Goal: Task Accomplishment & Management: Manage account settings

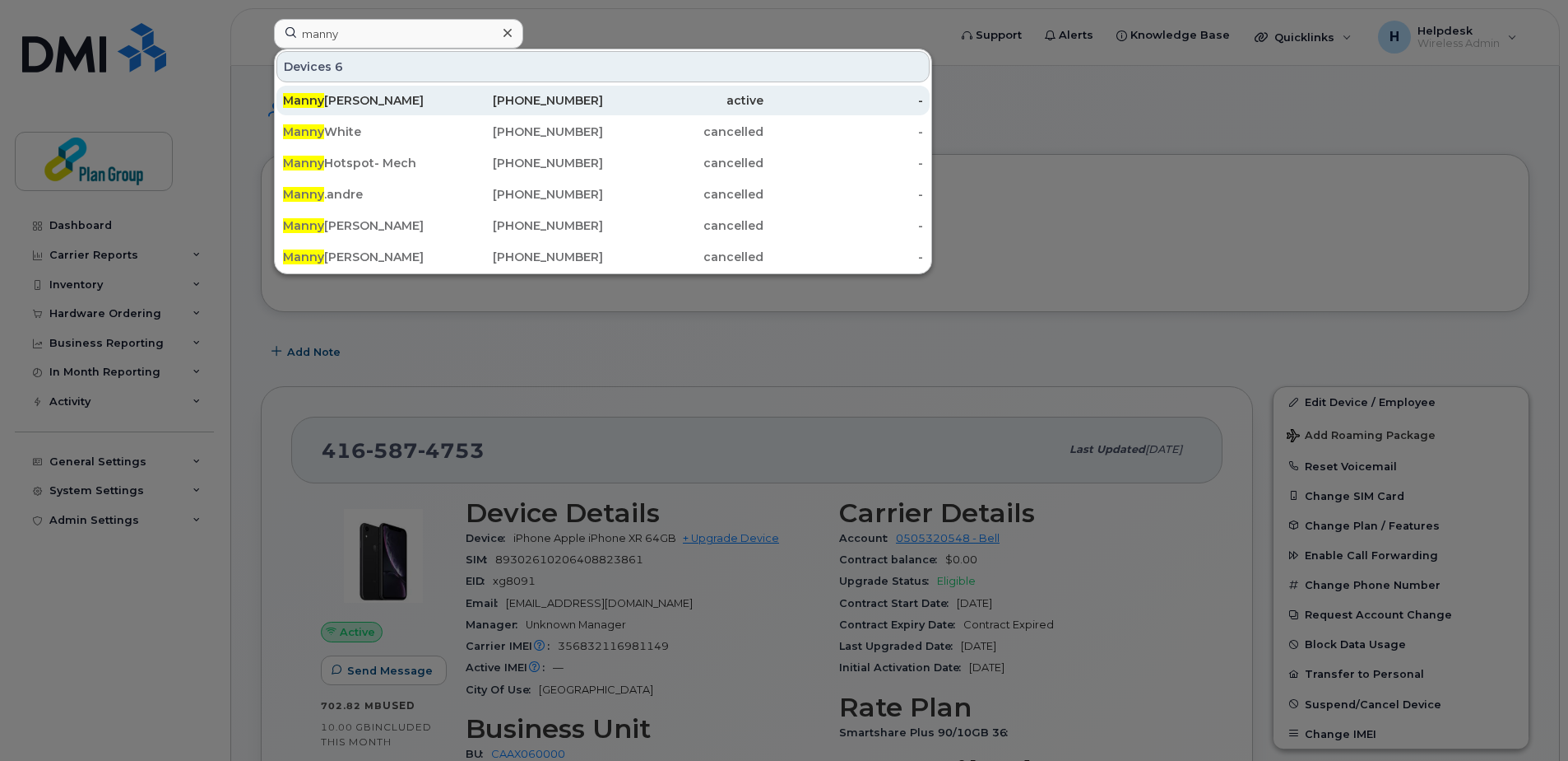
type input "manny"
click at [362, 111] on div "Manny Andre" at bounding box center [364, 100] width 161 height 29
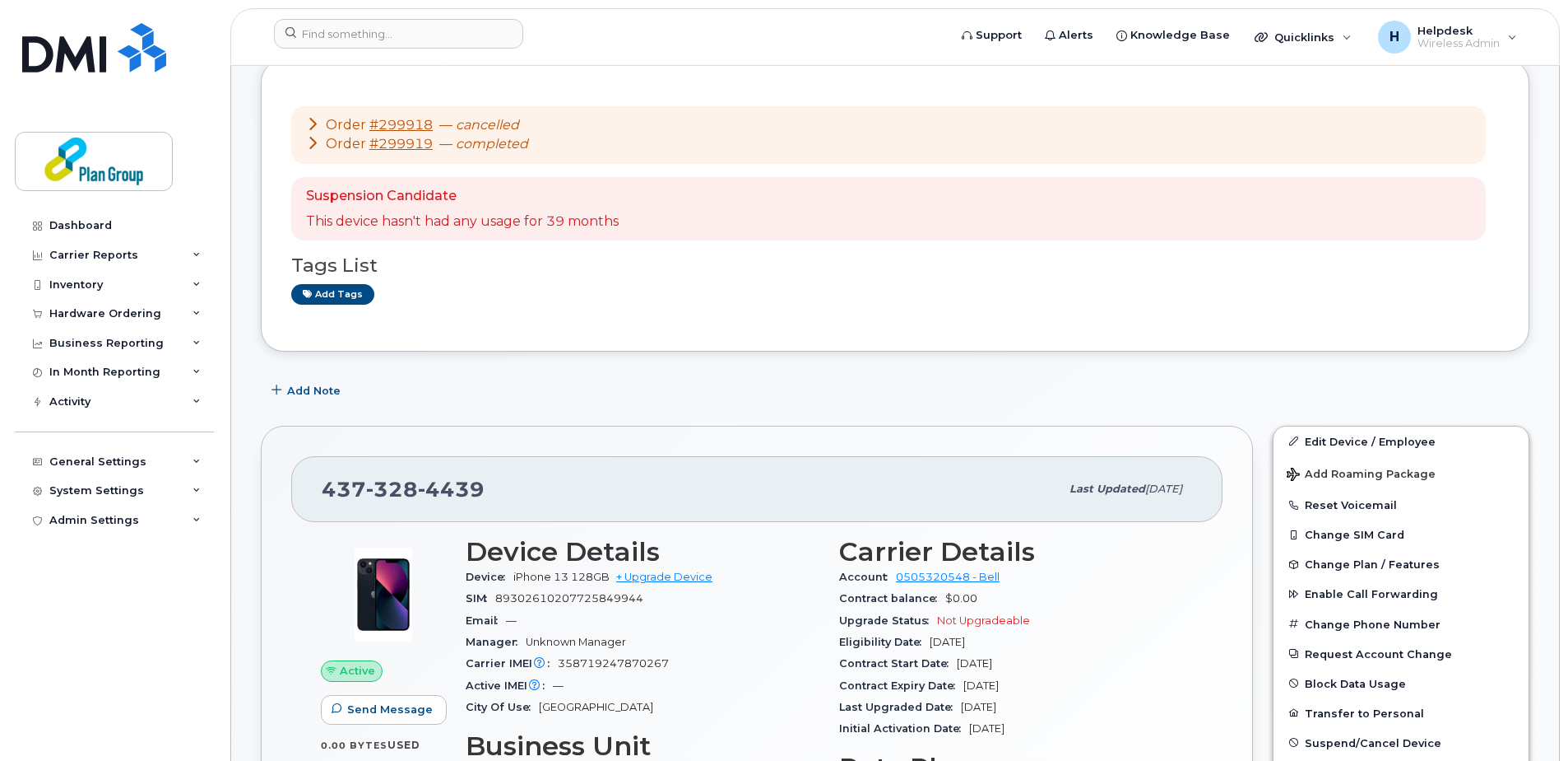
scroll to position [247, 0]
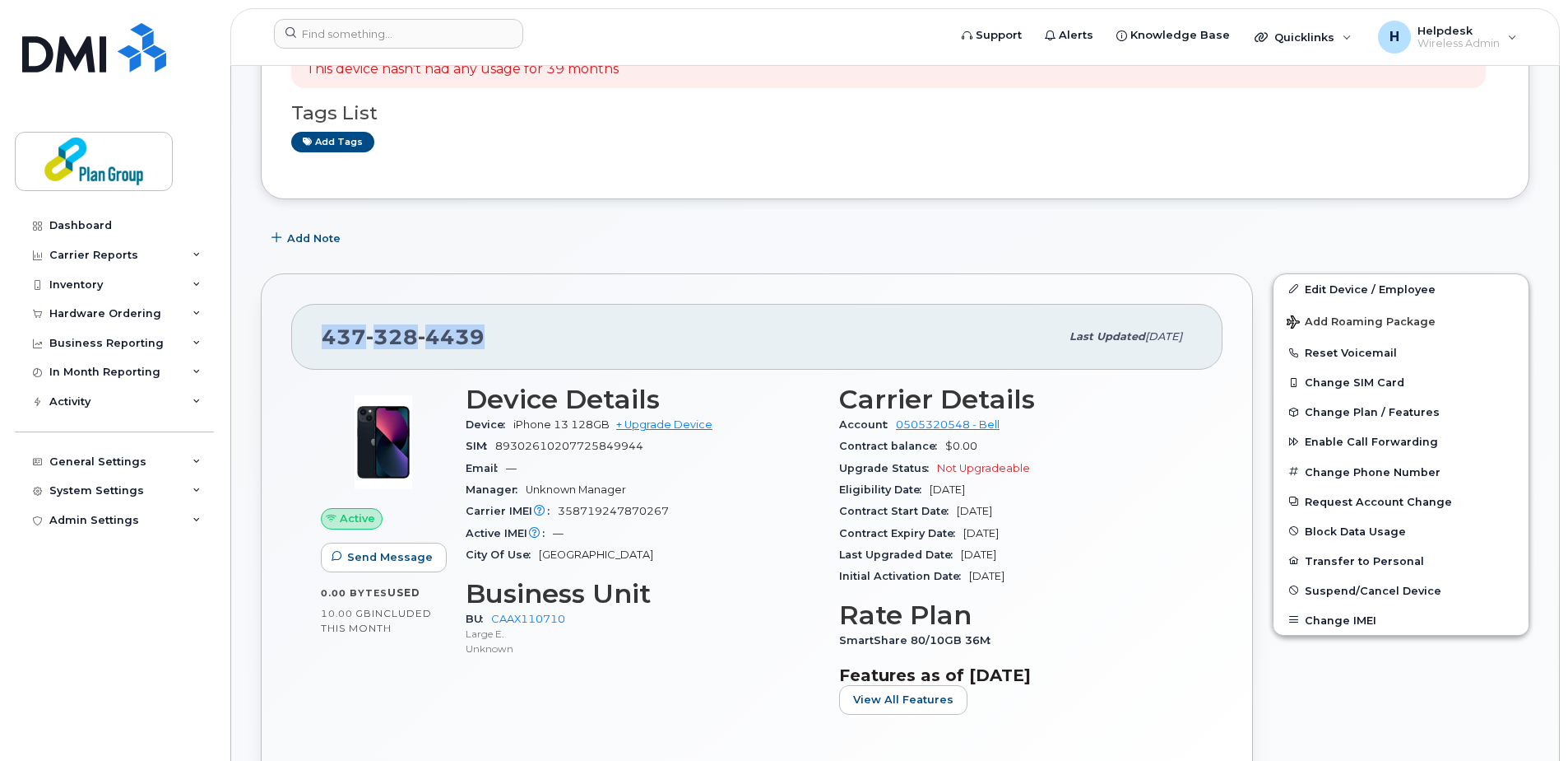
drag, startPoint x: 497, startPoint y: 339, endPoint x: 324, endPoint y: 341, distance: 173.0
click at [324, 341] on div "437 328 4439" at bounding box center [690, 336] width 738 height 34
copy span "437 328 4439"
drag, startPoint x: 1349, startPoint y: 284, endPoint x: 1338, endPoint y: 292, distance: 13.6
click at [1349, 284] on link "Edit Device / Employee" at bounding box center [1401, 288] width 255 height 29
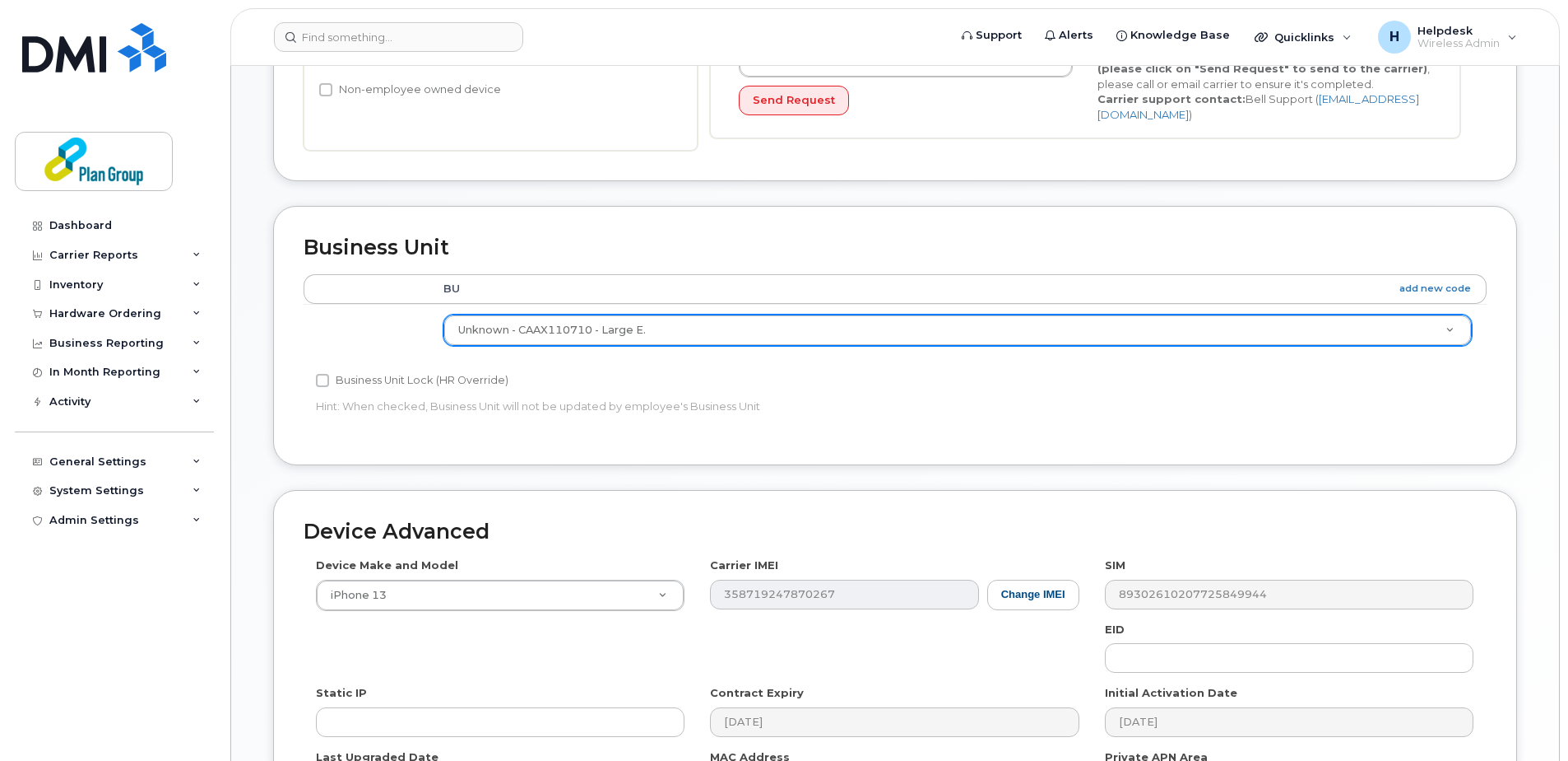
scroll to position [659, 0]
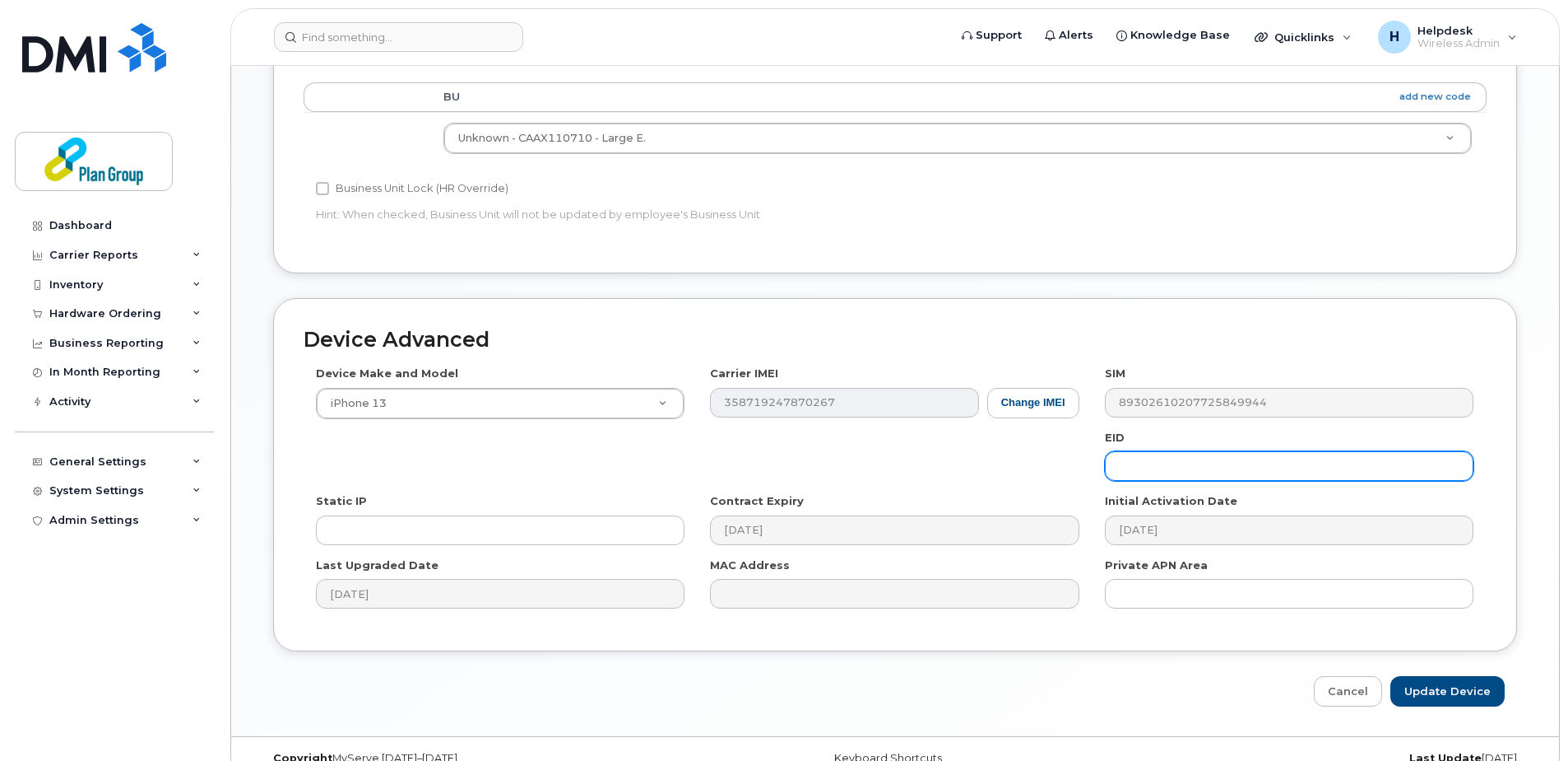
click at [1134, 460] on input "text" at bounding box center [1289, 465] width 369 height 29
paste input "JW8284"
click at [1134, 460] on input "JW8284" at bounding box center [1289, 465] width 369 height 29
type input "JW8284"
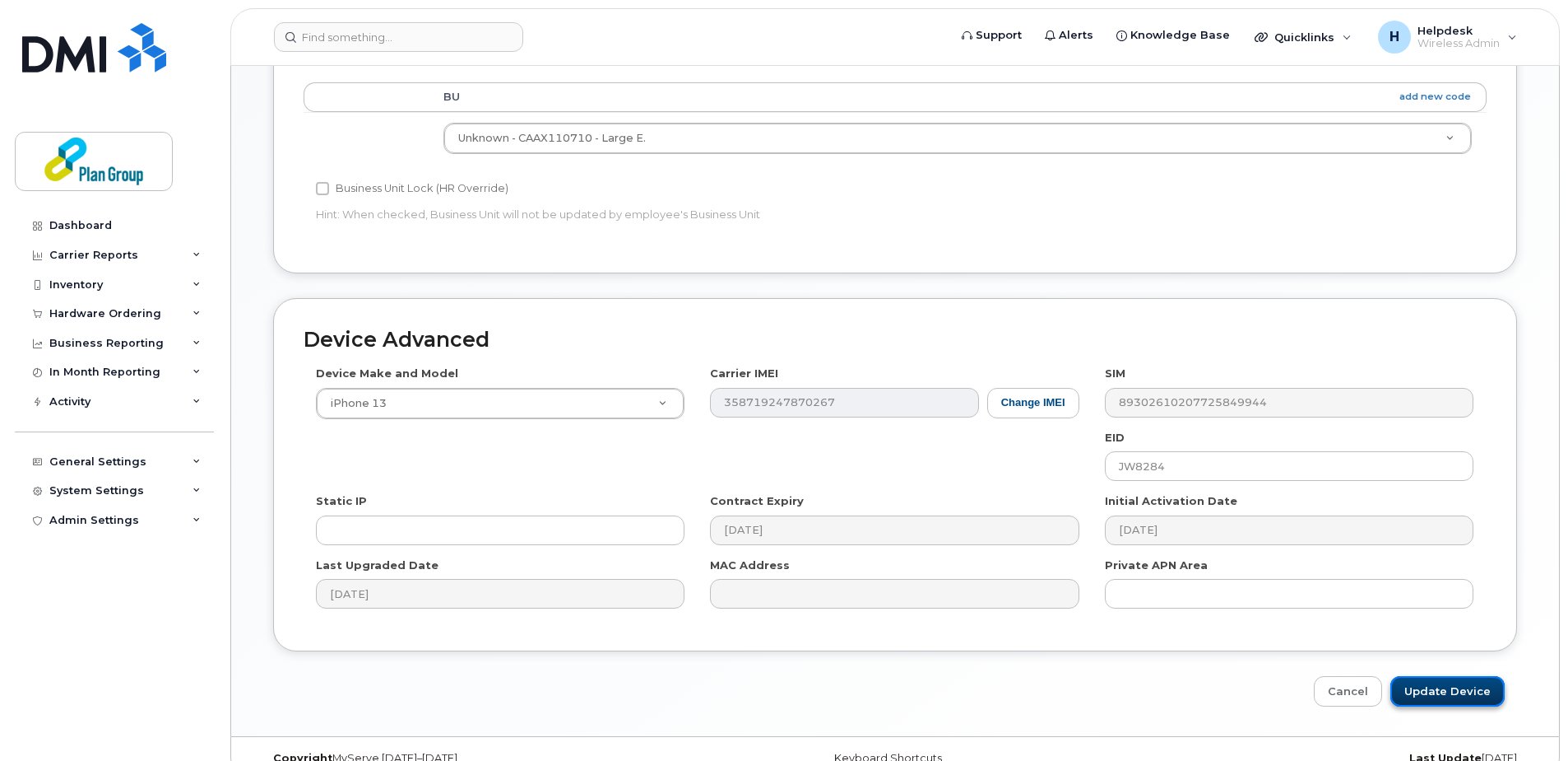
click at [1435, 680] on input "Update Device" at bounding box center [1447, 691] width 115 height 30
type input "Saving..."
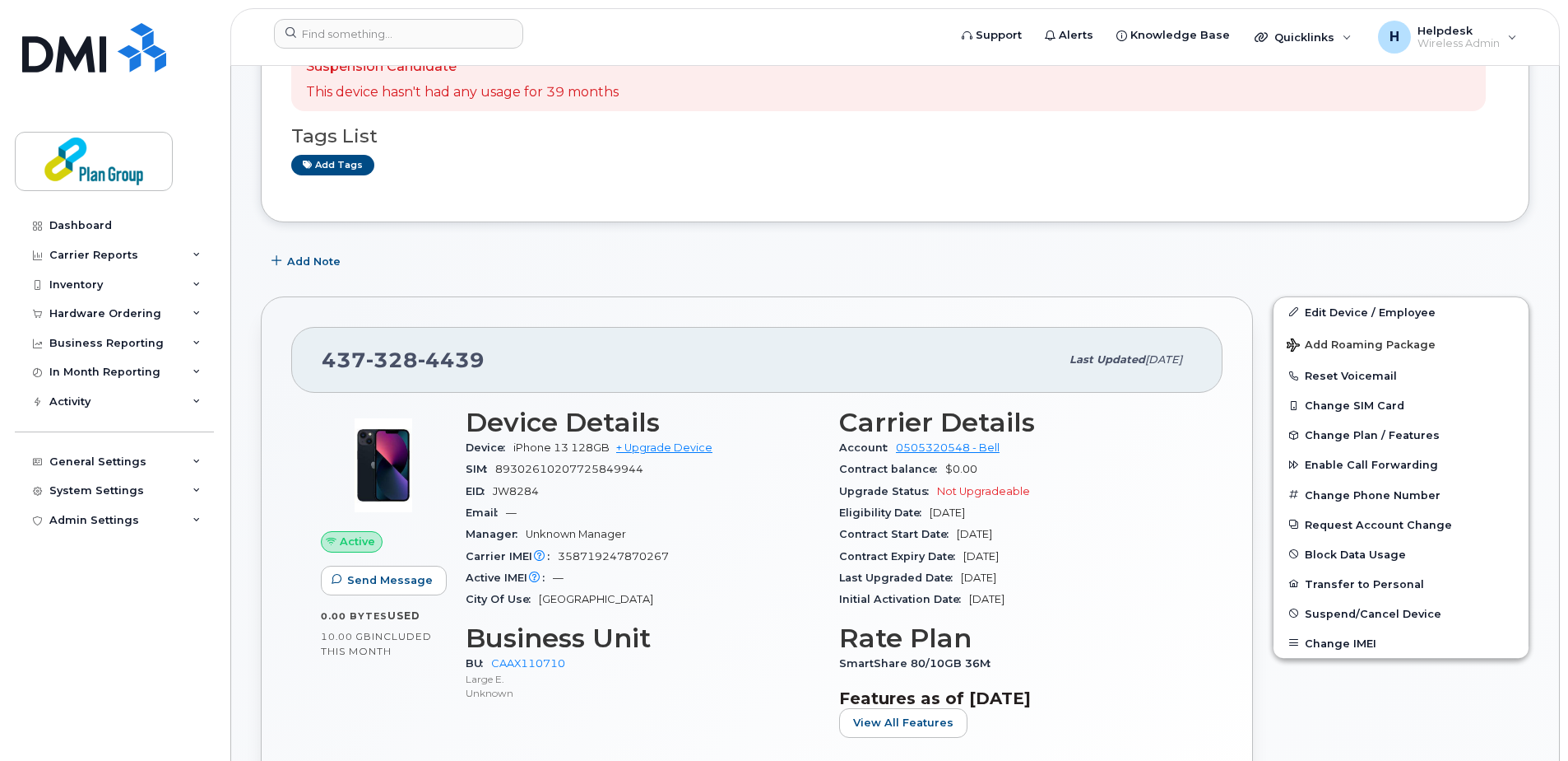
scroll to position [329, 0]
